Goal: Task Accomplishment & Management: Manage account settings

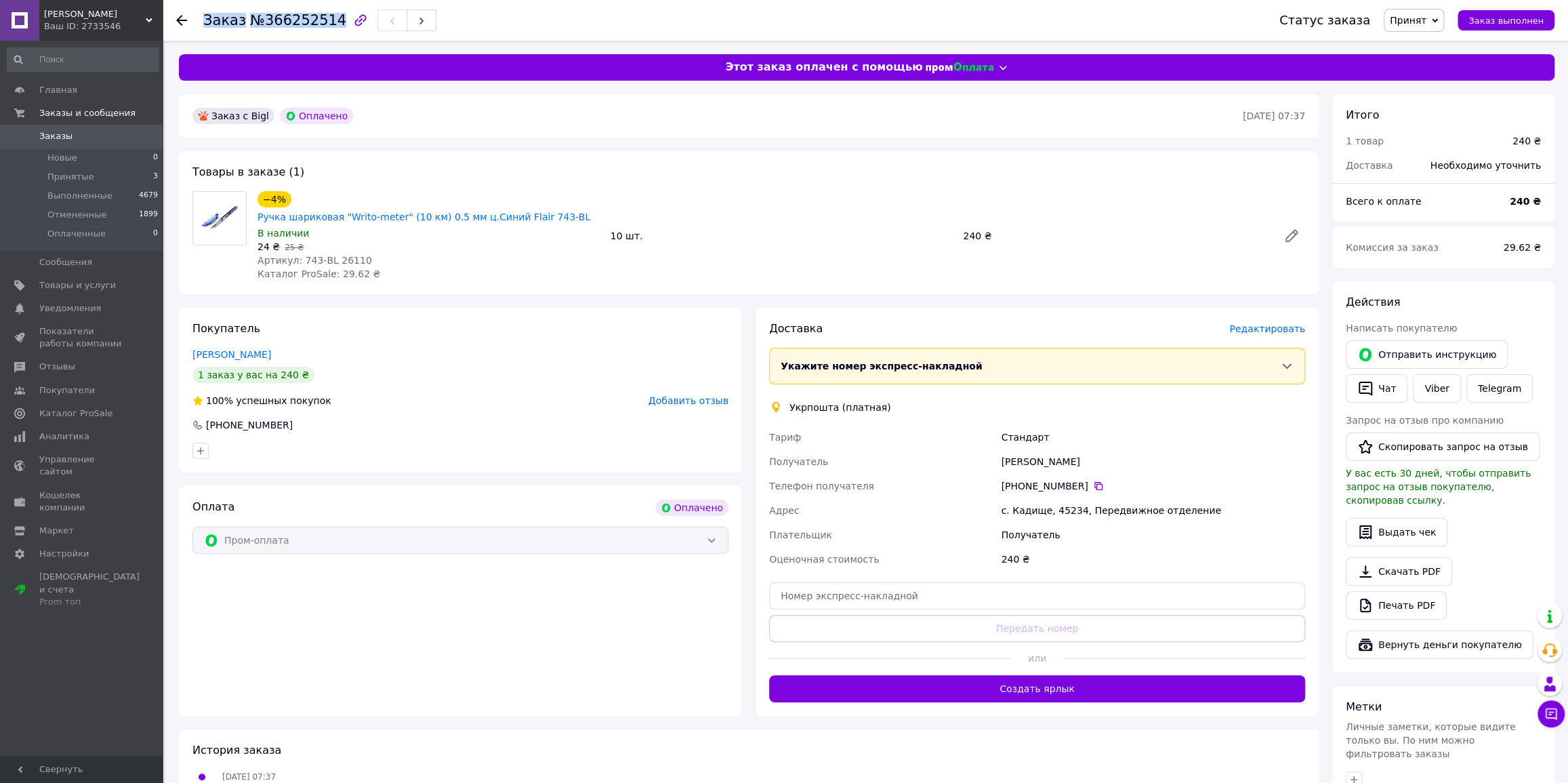
drag, startPoint x: 198, startPoint y: 14, endPoint x: 324, endPoint y: 21, distance: 126.2
click at [324, 21] on div "Заказ №366252514 Статус заказа Принят Выполнен Отменен Оплаченный Заказ выполнен" at bounding box center [865, 20] width 1378 height 41
copy h1 "Заказ №366252514"
click at [1010, 682] on button "Создать ярлык" at bounding box center [1037, 688] width 536 height 27
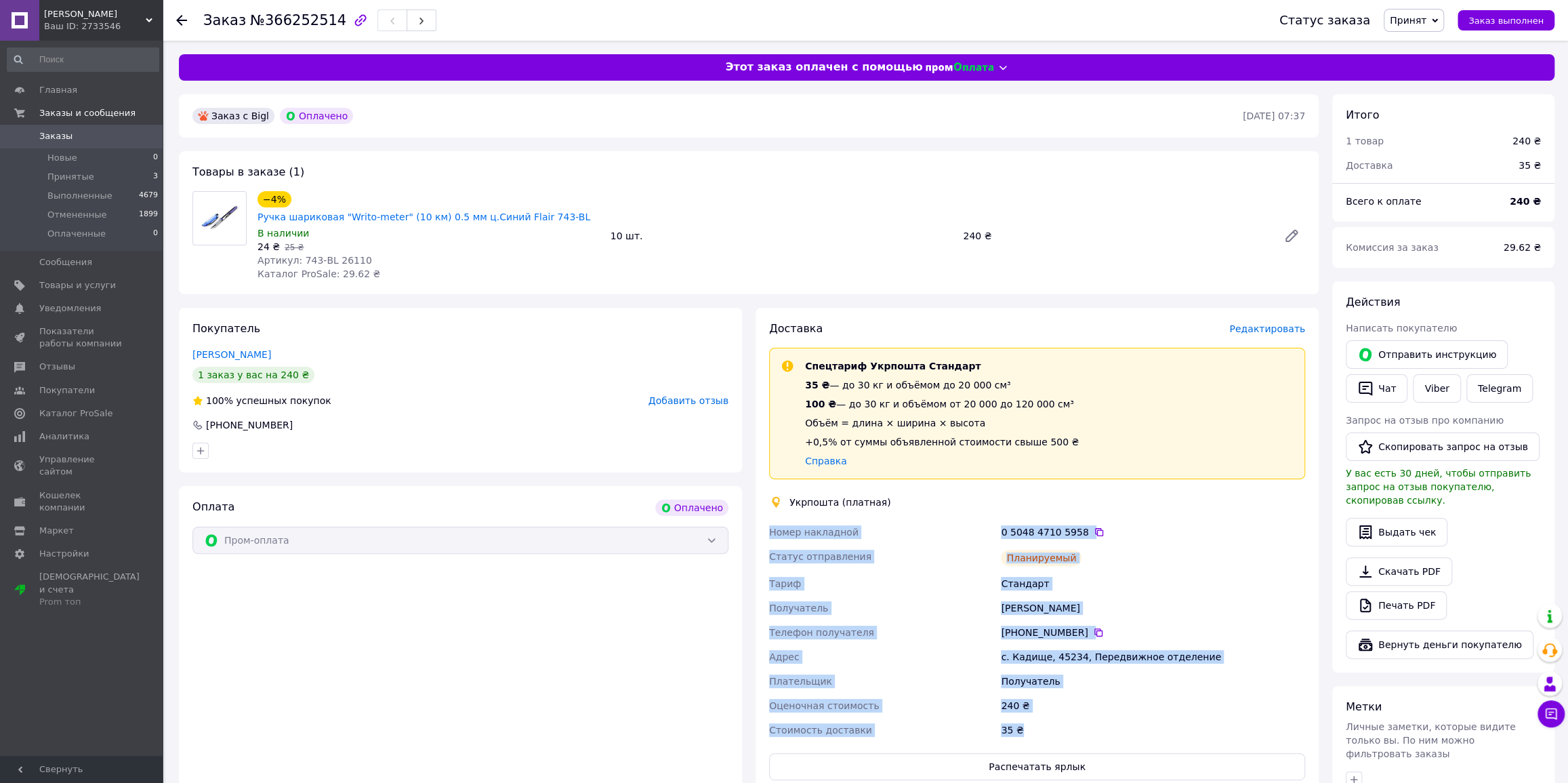
drag, startPoint x: 1040, startPoint y: 719, endPoint x: 759, endPoint y: 518, distance: 345.5
click at [759, 518] on div "Доставка Редактировать Спецтариф Укрпошта Стандарт 35 ₴ — до 30 кг и объёмом до…" at bounding box center [1037, 551] width 563 height 486
copy div "Номер накладной 0 5048 4710 5958   Статус отправления Планируемый [PERSON_NAME]…"
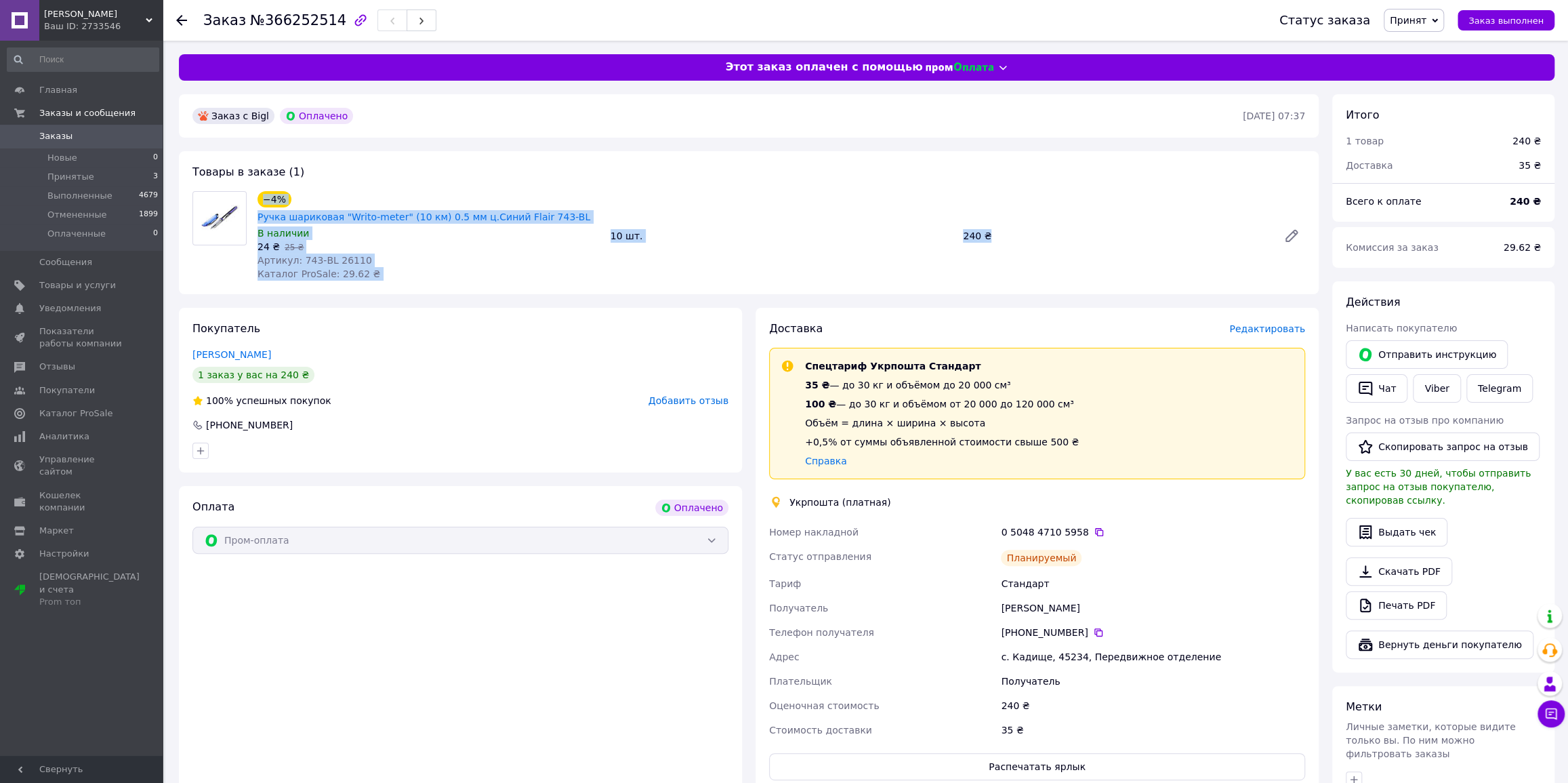
drag, startPoint x: 991, startPoint y: 229, endPoint x: 199, endPoint y: 215, distance: 792.1
click at [199, 215] on div "−4% Ручка шариковая "Writo-meter" (10 км) 0.5 мм ц.Синий Flair 743-BL В наличии…" at bounding box center [748, 235] width 1123 height 90
copy div "−4% Ручка шариковая "Writo-meter" (10 км) 0.5 мм ц.Синий Flair 743-BL В наличии…"
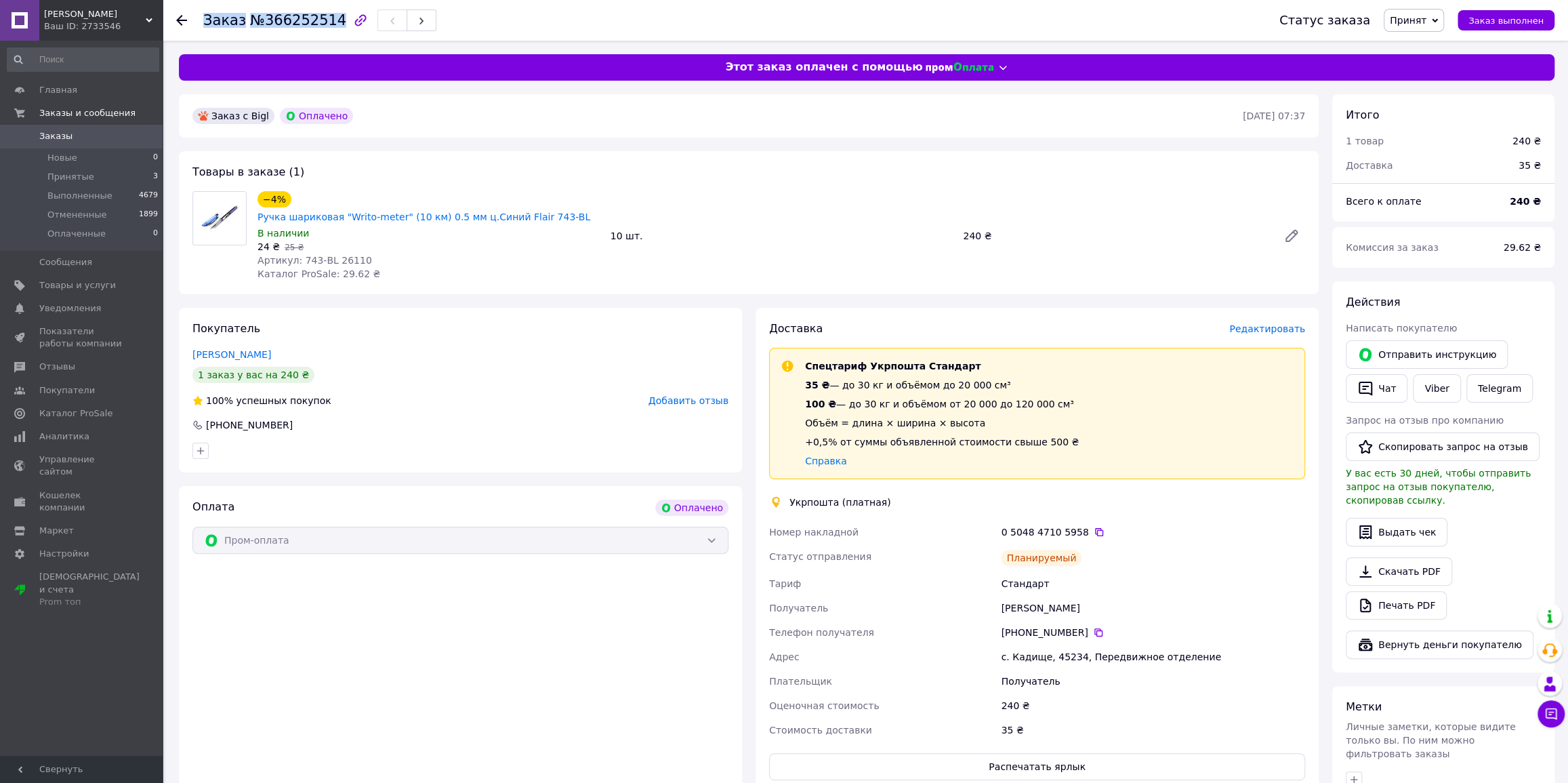
drag, startPoint x: 191, startPoint y: 21, endPoint x: 327, endPoint y: 18, distance: 136.0
click at [327, 18] on div "Заказ №366252514 Статус заказа Принят Выполнен Отменен Оплаченный Заказ выполнен" at bounding box center [865, 20] width 1378 height 41
copy h1 "Заказ №366252514"
click at [67, 131] on span "Заказы" at bounding box center [55, 137] width 33 height 12
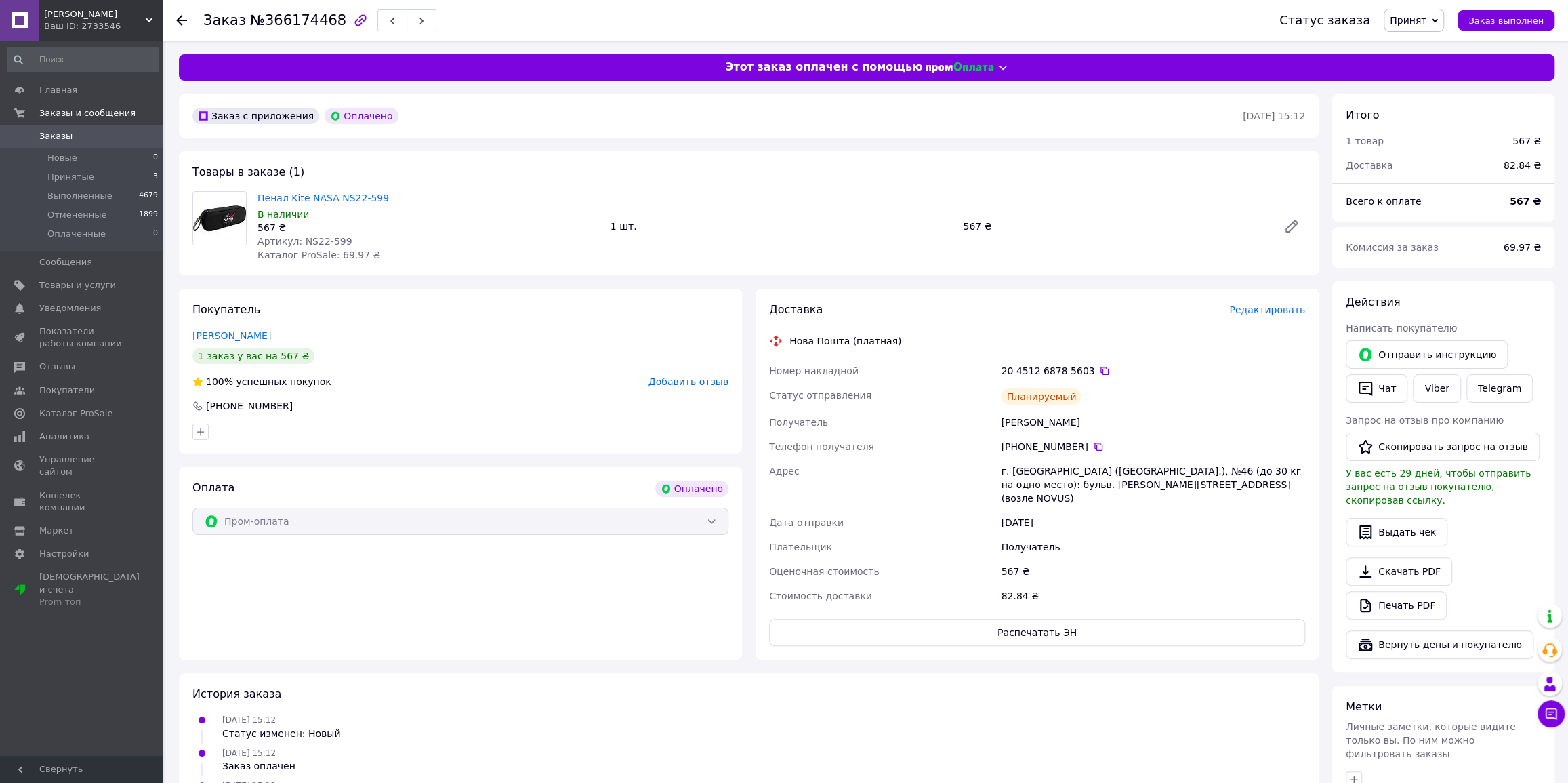
click at [1426, 21] on span "Принят" at bounding box center [1408, 20] width 37 height 11
click at [1416, 48] on li "Выполнен" at bounding box center [1420, 48] width 72 height 21
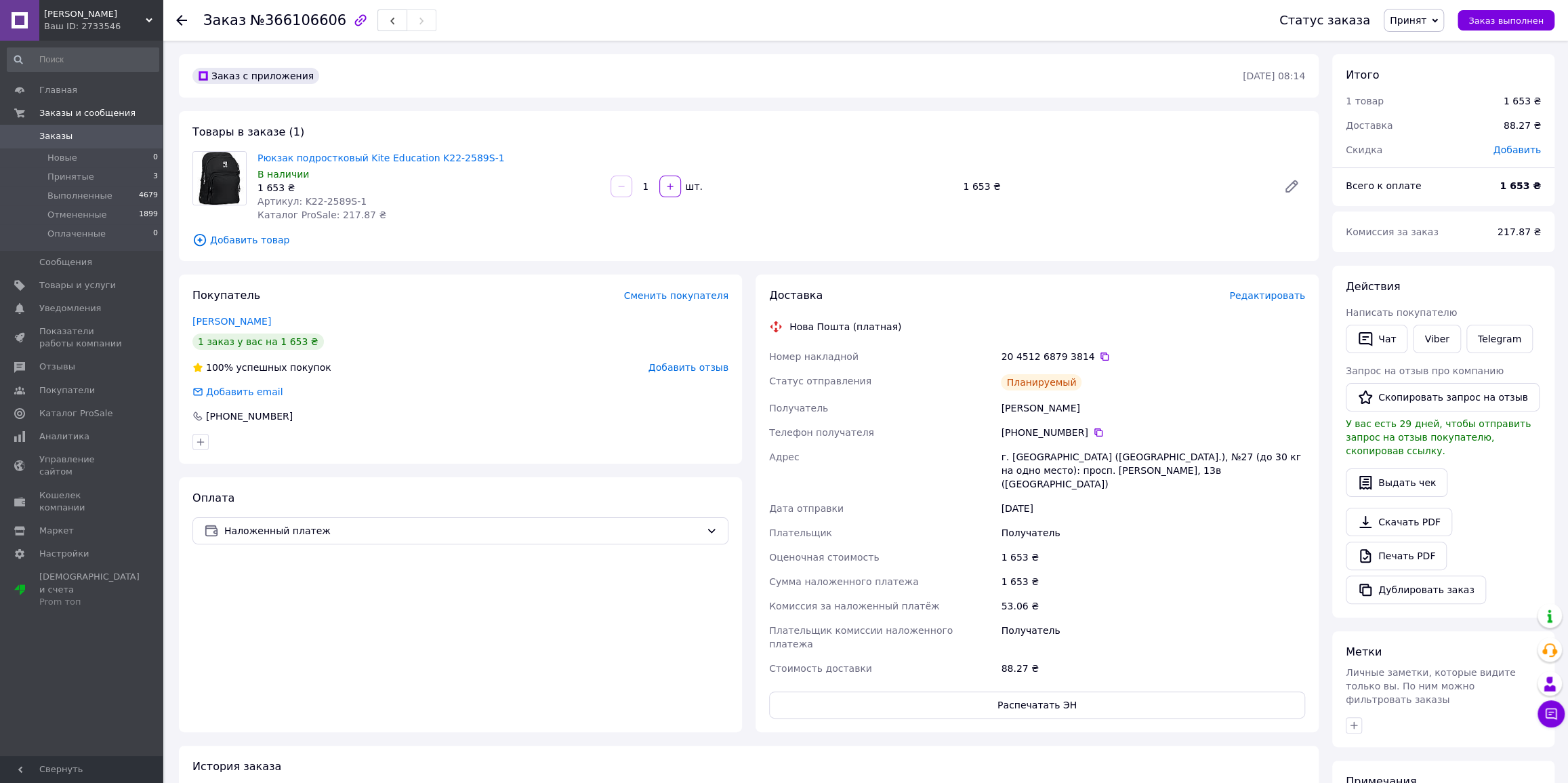
click at [1415, 22] on span "Принят" at bounding box center [1408, 20] width 37 height 11
click at [1423, 44] on li "Выполнен" at bounding box center [1420, 48] width 72 height 21
